Goal: Navigation & Orientation: Find specific page/section

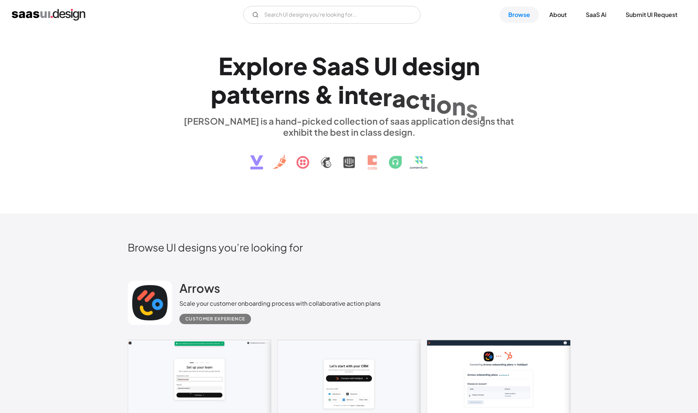
scroll to position [6, 0]
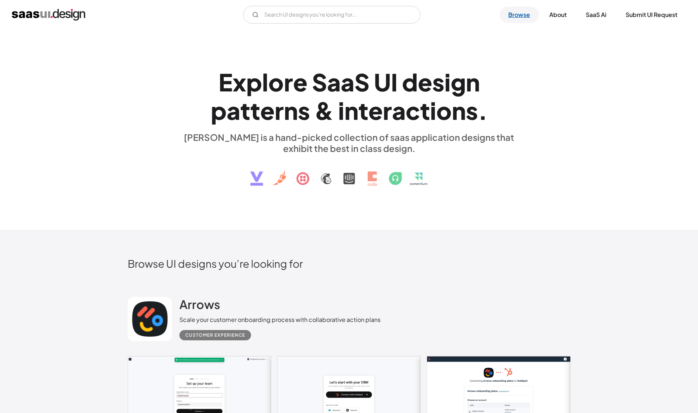
click at [524, 21] on link "Browse" at bounding box center [518, 15] width 39 height 16
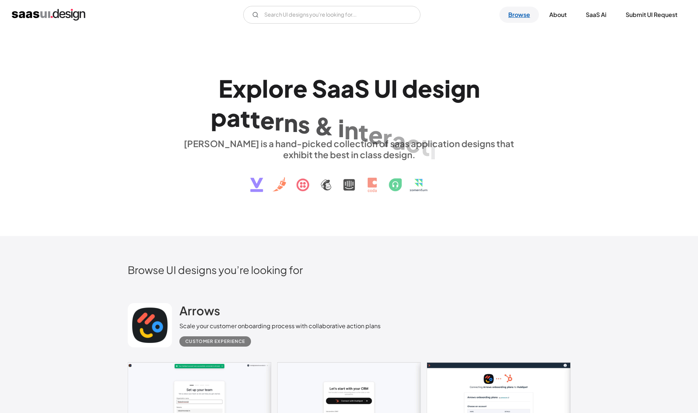
click at [514, 14] on link "Browse" at bounding box center [518, 15] width 39 height 16
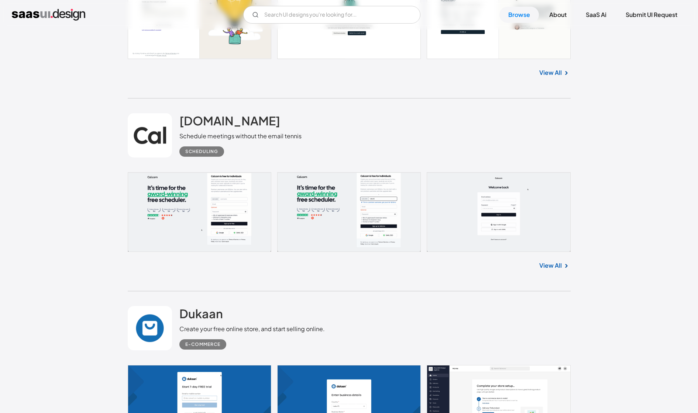
scroll to position [1747, 0]
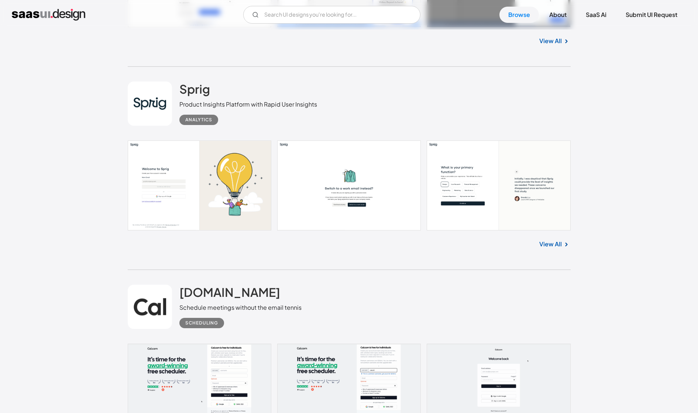
click at [559, 248] on link "View All" at bounding box center [550, 244] width 23 height 9
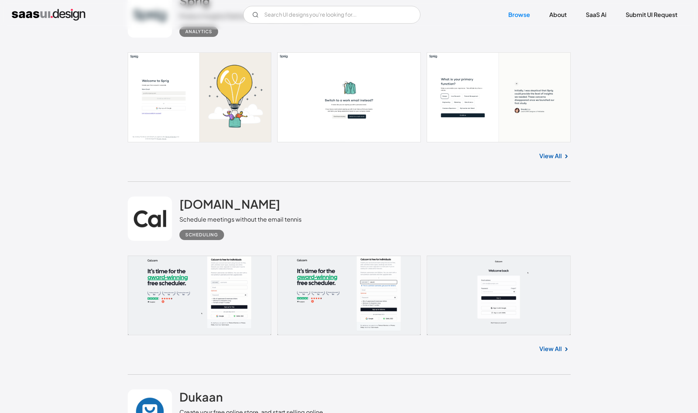
scroll to position [1996, 0]
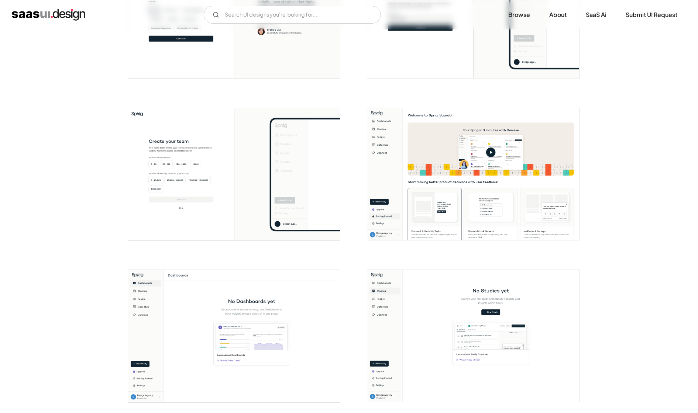
scroll to position [549, 0]
